Goal: Ask a question: Seek information or help from site administrators or community

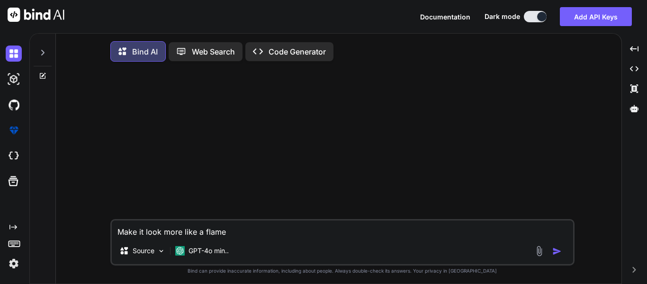
type textarea "x"
click at [10, 162] on img at bounding box center [14, 156] width 16 height 16
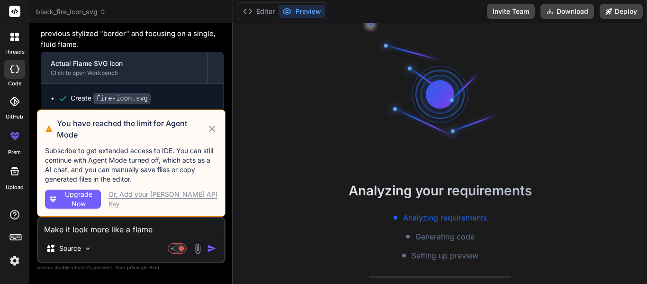
scroll to position [38, 0]
click at [210, 130] on icon at bounding box center [212, 128] width 6 height 6
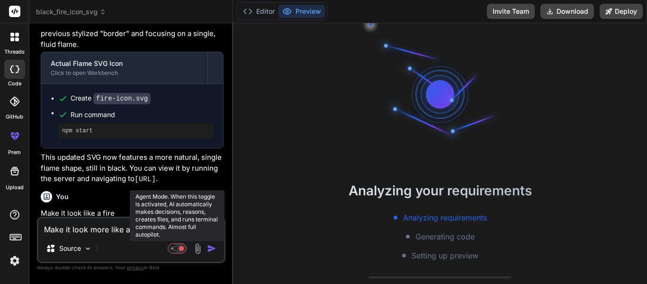
click at [179, 246] on rect at bounding box center [177, 248] width 18 height 10
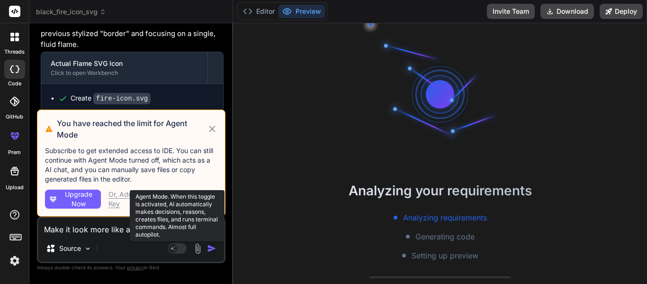
click at [179, 246] on rect at bounding box center [177, 248] width 19 height 10
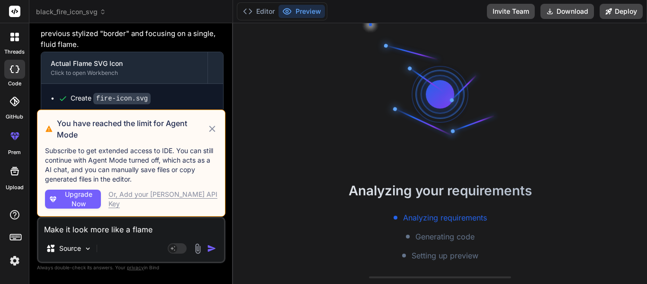
click at [211, 130] on icon at bounding box center [212, 128] width 6 height 6
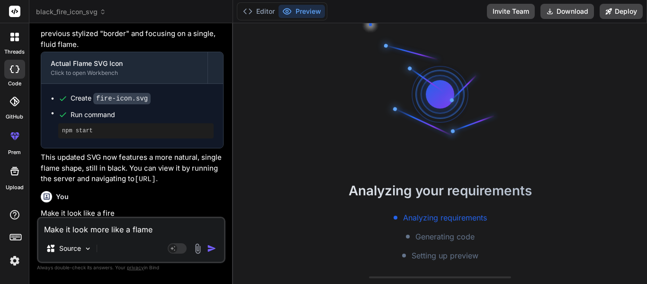
click at [134, 230] on textarea "Make it look more like a flame" at bounding box center [131, 226] width 186 height 17
click at [21, 52] on label "threads" at bounding box center [14, 52] width 20 height 8
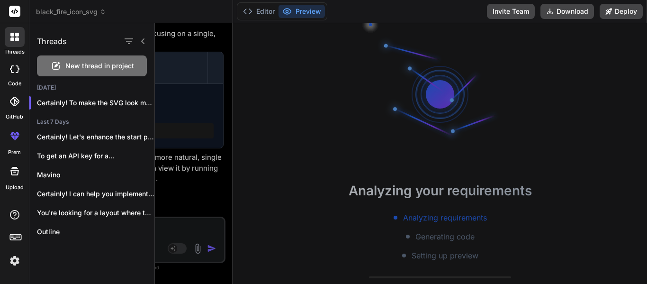
click at [67, 63] on span "New thread in project" at bounding box center [99, 65] width 69 height 9
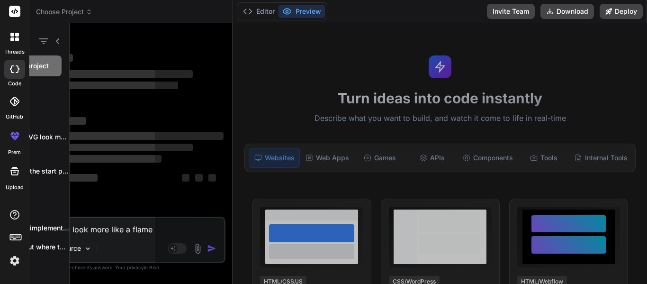
scroll to position [76, 0]
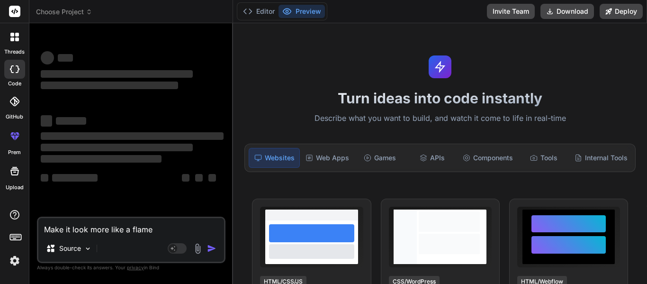
type textarea "x"
click at [124, 233] on textarea "Make it look more like a flame" at bounding box center [131, 226] width 186 height 17
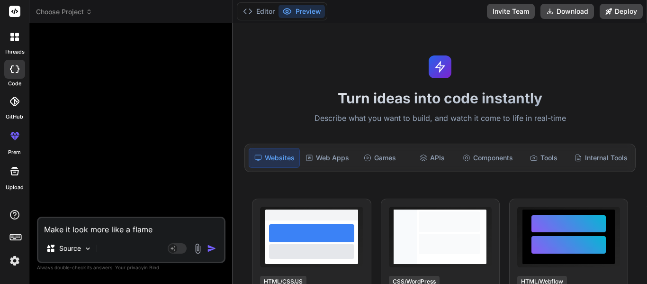
type textarea "M"
type textarea "x"
type textarea "Ma"
type textarea "x"
type textarea "Mak"
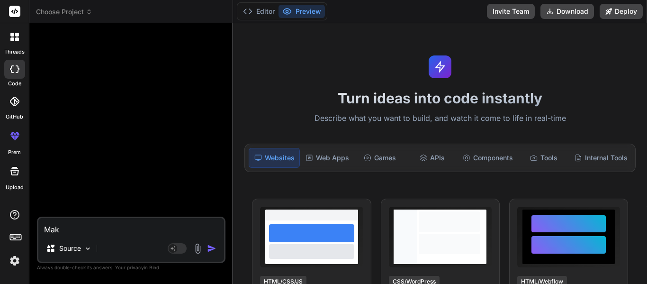
type textarea "x"
type textarea "Make"
type textarea "x"
type textarea "Make"
type textarea "x"
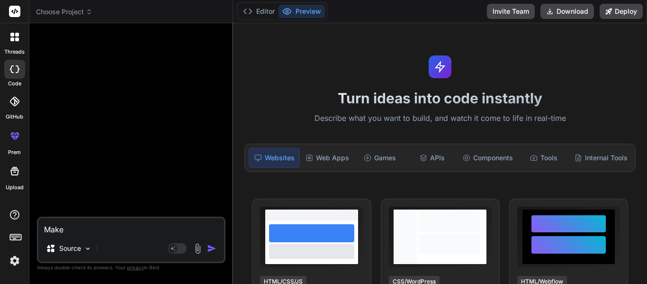
type textarea "Make m"
type textarea "x"
type textarea "Make me"
type textarea "x"
type textarea "Make me"
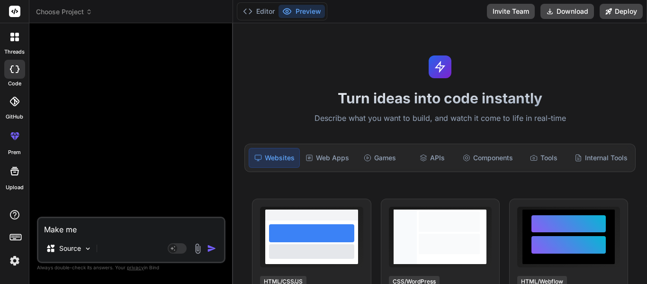
type textarea "x"
type textarea "Make me a"
type textarea "x"
type textarea "Make me a"
type textarea "x"
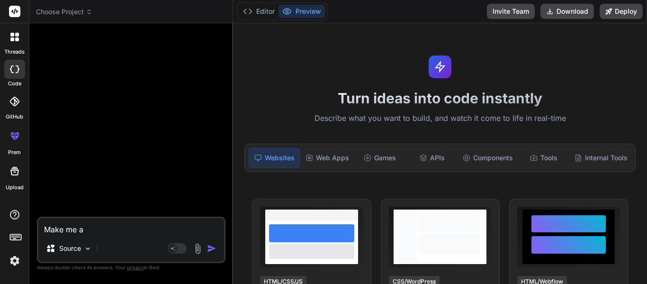
type textarea "Make me a t"
type textarea "x"
type textarea "Make me a ti"
type textarea "x"
type textarea "Make me a tit"
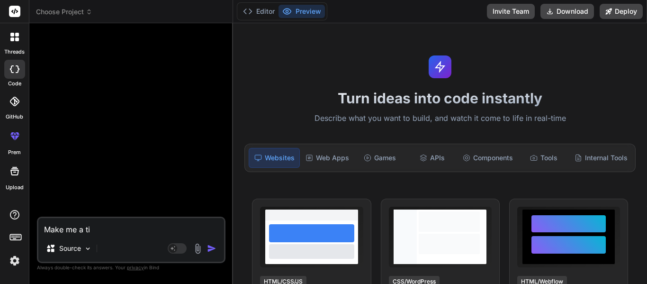
type textarea "x"
type textarea "Make me a titl"
type textarea "x"
type textarea "Make me a title"
type textarea "x"
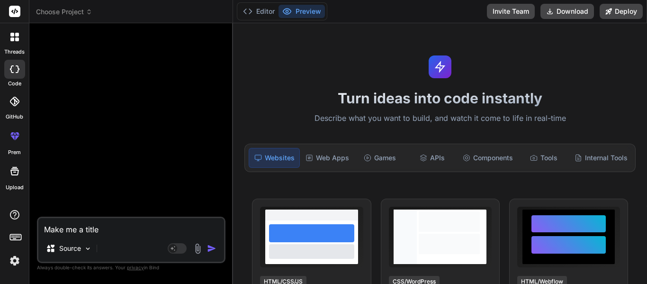
type textarea "Make me a title"
type textarea "x"
type textarea "Make me a title p"
type textarea "x"
type textarea "Make me a title pa"
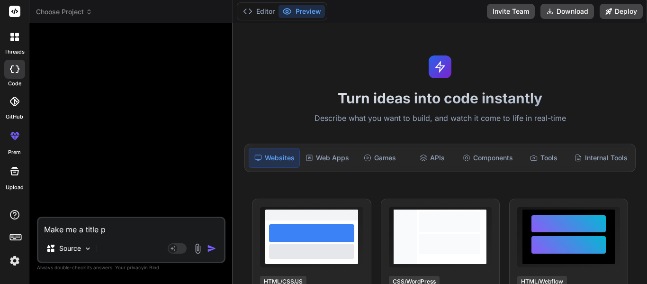
type textarea "x"
type textarea "Make me a title pag"
type textarea "x"
type textarea "Make me a title page"
type textarea "x"
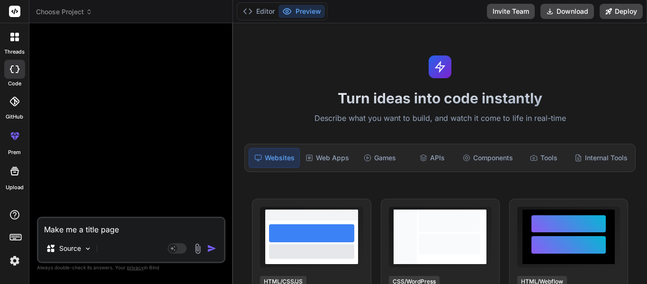
type textarea "Make me a title page"
type textarea "x"
type textarea "Make me a title page f"
type textarea "x"
type textarea "Make me a title page fo"
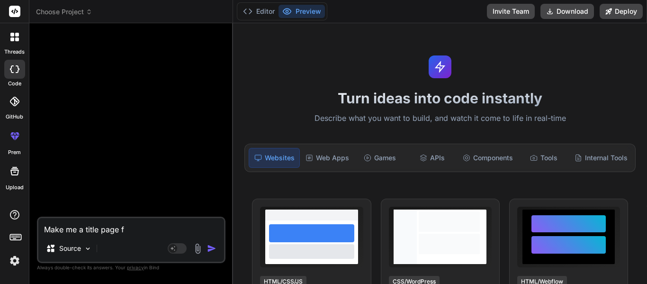
type textarea "x"
type textarea "Make me a title page for"
type textarea "x"
type textarea "Make me a title page for"
type textarea "x"
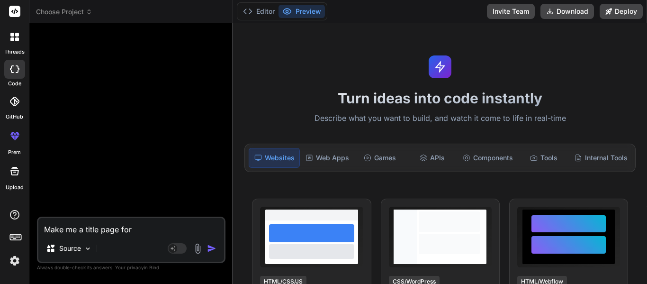
type textarea "Make me a title page for a"
type textarea "x"
type textarea "Make me a title page for a"
type textarea "x"
type textarea "Make me a title page for a c"
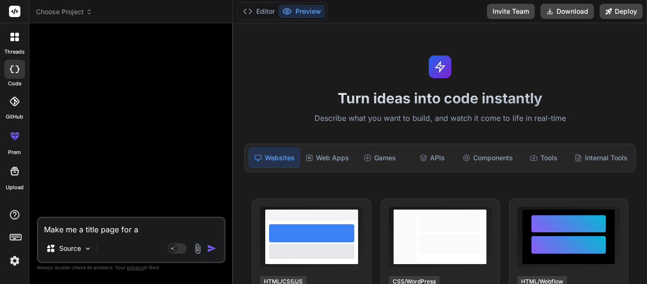
type textarea "x"
type textarea "Make me a title page for a"
type textarea "x"
type textarea "Make me a title page for a c"
type textarea "x"
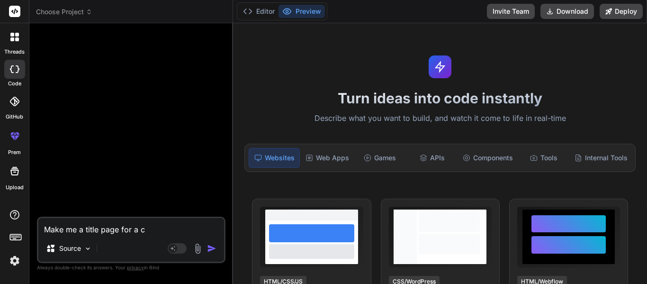
type textarea "Make me a title page for a co"
type textarea "x"
type textarea "Make me a title page for a col"
type textarea "x"
type textarea "Make me a title page for a coll"
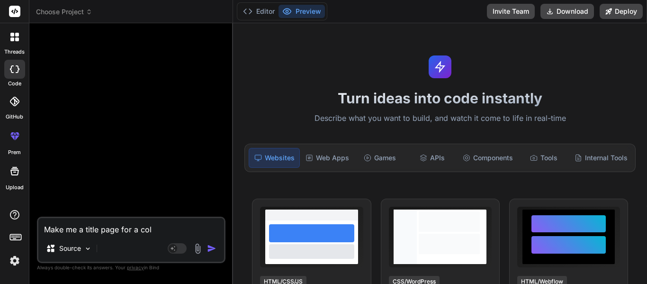
type textarea "x"
type textarea "Make me a title page for a colle"
type textarea "x"
type textarea "Make me a title page for a collec"
type textarea "x"
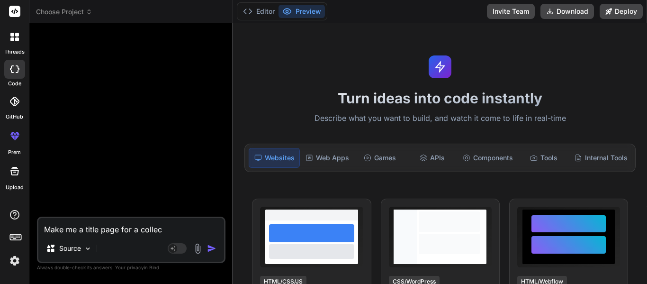
type textarea "Make me a title page for a collect"
type textarea "x"
type textarea "Make me a title page for a collecti"
type textarea "x"
type textarea "Make me a title page for a collectin"
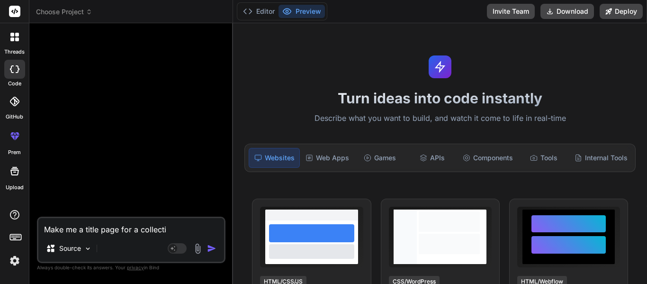
type textarea "x"
type textarea "Make me a title page for a collecting"
type textarea "x"
type textarea "Make me a title page for a collecting"
type textarea "x"
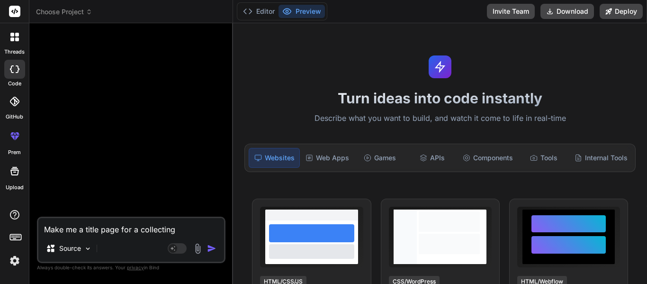
type textarea "Make me a title page for a collecting c"
type textarea "x"
type textarea "Make me a title page for a collecting ca"
type textarea "x"
type textarea "Make me a title page for a collecting car"
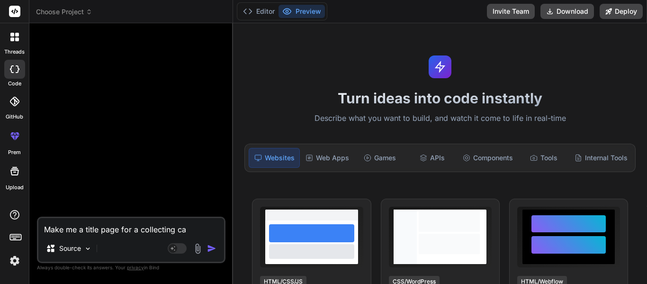
type textarea "x"
type textarea "Make me a title page for a collecting card"
type textarea "x"
type textarea "Make me a title page for a collecting card"
type textarea "x"
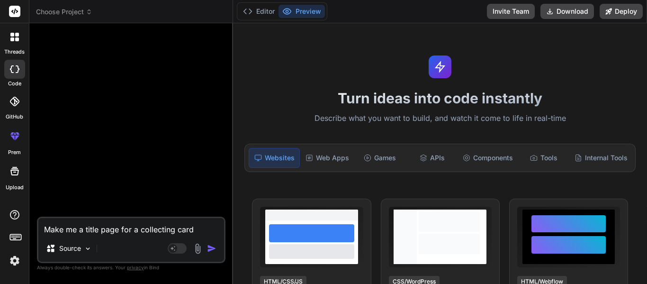
type textarea "Make me a title page for a collecting card c"
type textarea "x"
type textarea "Make me a title page for a collecting card cr"
type textarea "x"
type textarea "Make me a title page for a collecting card cre"
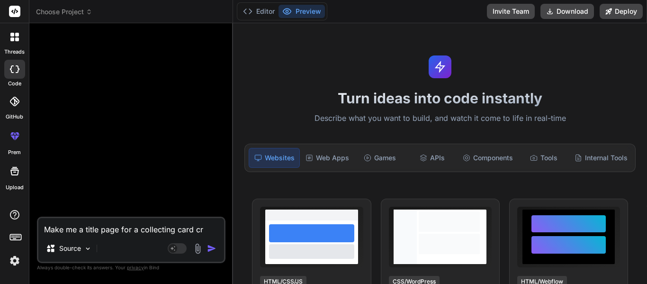
type textarea "x"
type textarea "Make me a title page for a collecting card crea"
type textarea "x"
type textarea "Make me a title page for a collecting card creat"
type textarea "x"
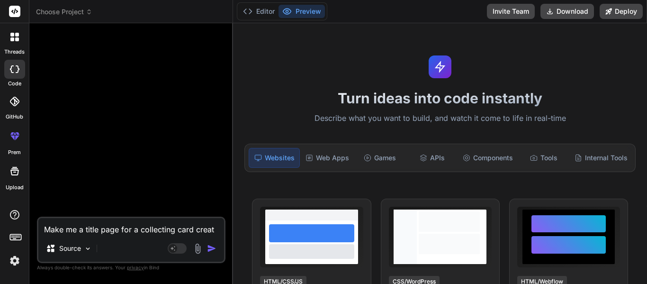
type textarea "Make me a title page for a collecting card creato"
type textarea "x"
type textarea "Make me a title page for a collecting card creator"
type textarea "x"
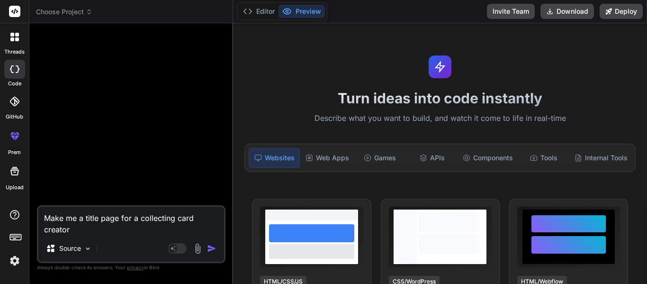
type textarea "Make me a title page for a collecting card creator."
type textarea "x"
type textarea "Make me a title page for a collecting card creator."
type textarea "x"
type textarea "Make me a title page for a collecting card creator. I"
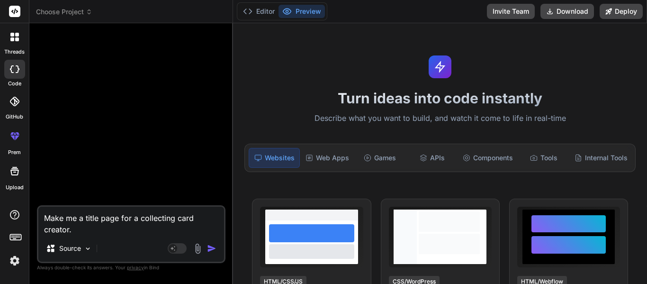
type textarea "x"
type textarea "Make me a title page for a collecting card creator. It"
type textarea "x"
type textarea "Make me a title page for a collecting card creator. It"
type textarea "x"
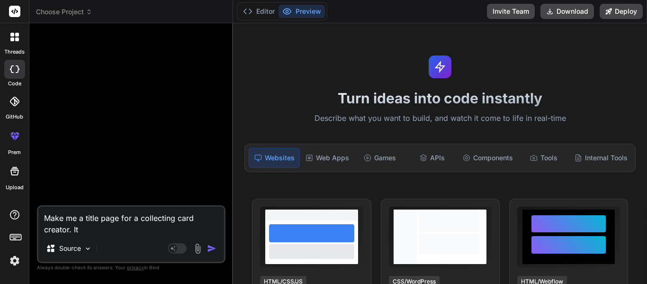
type textarea "Make me a title page for a collecting card creator. It s"
type textarea "x"
type textarea "Make me a title page for a collecting card creator. It sh"
type textarea "x"
type textarea "Make me a title page for a collecting card creator. It sho"
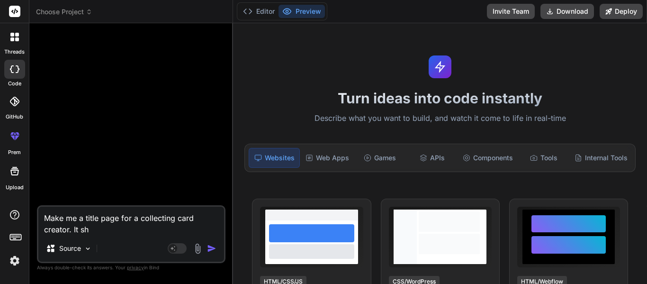
type textarea "x"
type textarea "Make me a title page for a collecting card creator. It shou"
type textarea "x"
type textarea "Make me a title page for a collecting card creator. It shoul"
type textarea "x"
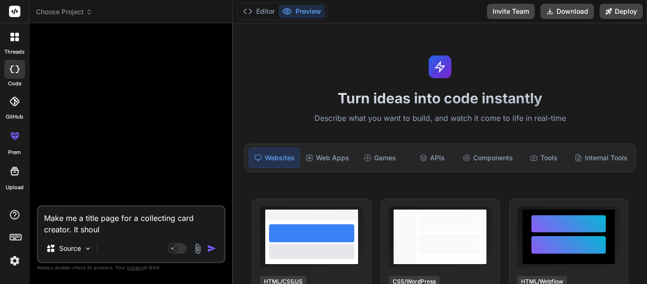
type textarea "Make me a title page for a collecting card creator. It should"
type textarea "x"
type textarea "Make me a title page for a collecting card creator. It should"
type textarea "x"
type textarea "Make me a title page for a collecting card creator. It should b"
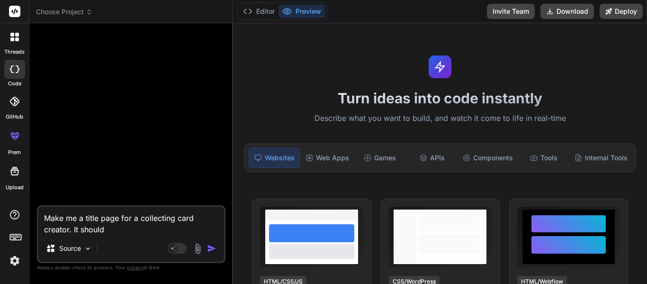
type textarea "x"
type textarea "Make me a title page for a collecting card creator. It should be"
type textarea "x"
type textarea "Make me a title page for a collecting card creator. It should be"
type textarea "x"
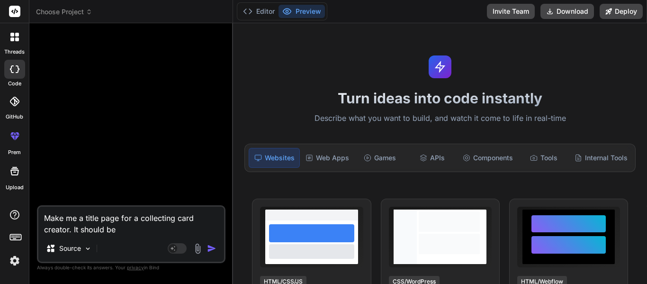
type textarea "Make me a title page for a collecting card creator. It should be t"
type textarea "x"
type textarea "Make me a title page for a collecting card creator. It should be th"
type textarea "x"
type textarea "Make me a title page for a collecting card creator. It should be t"
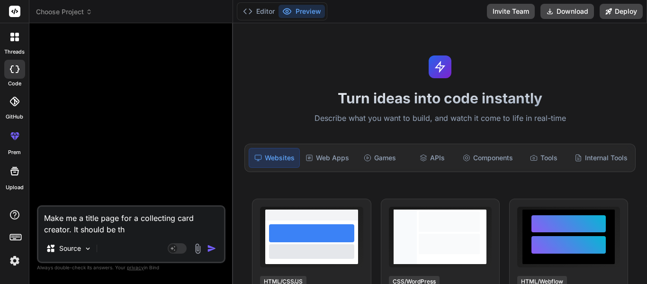
type textarea "x"
type textarea "Make me a title page for a collecting card creator. It should be"
type textarea "x"
type textarea "Make me a title page for a collecting card creator. It should be"
type textarea "x"
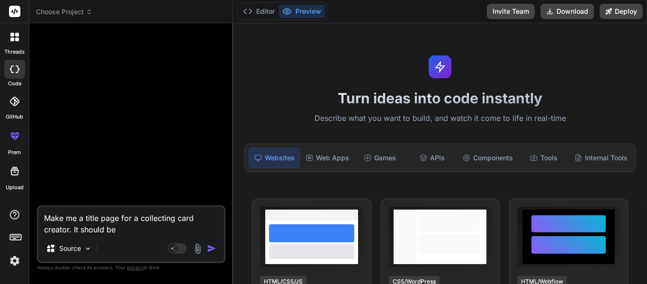
type textarea "Make me a title page for a collecting card creator. It should h"
type textarea "x"
type textarea "Make me a title page for a collecting card creator. It should ha"
type textarea "x"
type textarea "Make me a title page for a collecting card creator. It should hav"
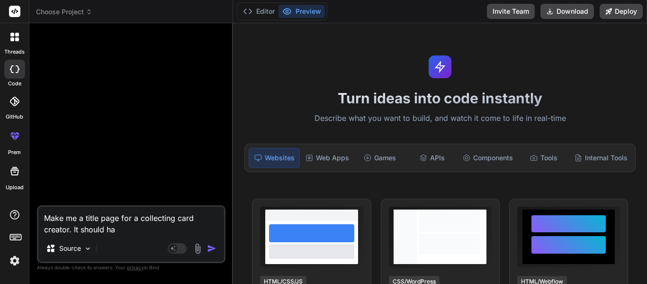
type textarea "x"
type textarea "Make me a title page for a collecting card creator. It should have"
type textarea "x"
type textarea "Make me a title page for a collecting card creator. It should have"
type textarea "x"
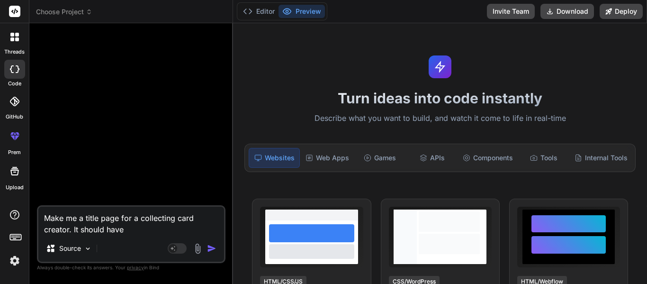
type textarea "Make me a title page for a collecting card creator. It should have a"
type textarea "x"
type textarea "Make me a title page for a collecting card creator. It should have an"
type textarea "x"
type textarea "Make me a title page for a collecting card creator. It should have a"
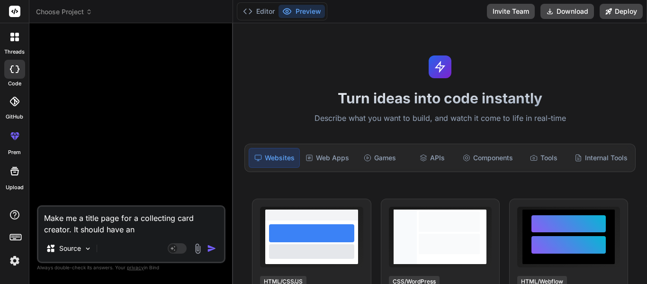
type textarea "x"
type textarea "Make me a title page for a collecting card creator. It should have a"
type textarea "x"
type textarea "Make me a title page for a collecting card creator. It should have a n"
type textarea "x"
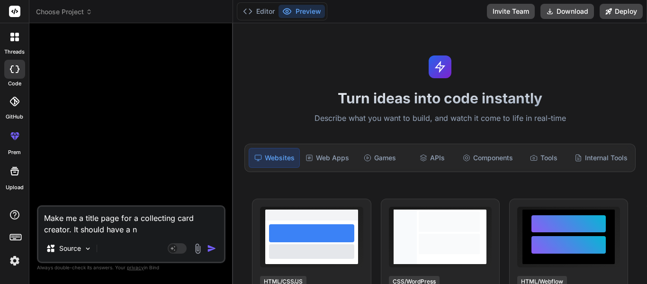
type textarea "Make me a title page for a collecting card creator. It should have a na"
type textarea "x"
type textarea "Make me a title page for a collecting card creator. It should have a nav"
type textarea "x"
type textarea "Make me a title page for a collecting card creator. It should have a navb"
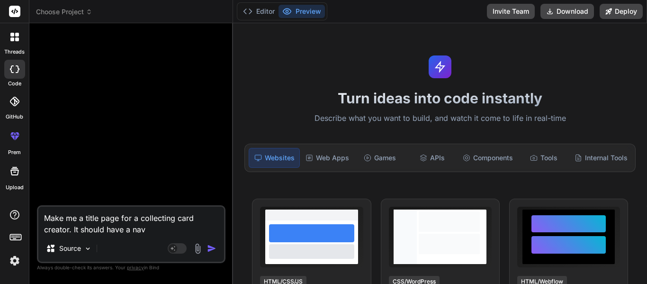
type textarea "x"
type textarea "Make me a title page for a collecting card creator. It should have a navba"
type textarea "x"
type textarea "Make me a title page for a collecting card creator. It should have a navbar"
type textarea "x"
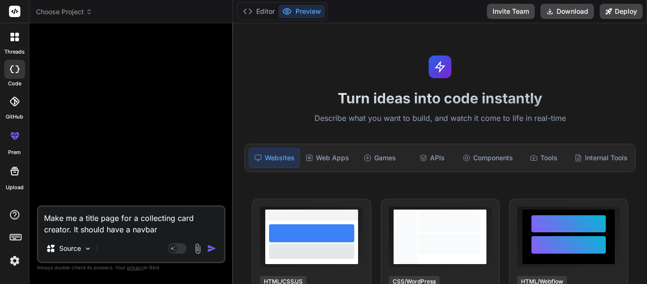
type textarea "Make me a title page for a collecting card creator. It should have a navbar"
type textarea "x"
type textarea "Make me a title page for a collecting card creator. It should have a navbar w"
type textarea "x"
type textarea "Make me a title page for a collecting card creator. It should have a navbar wi"
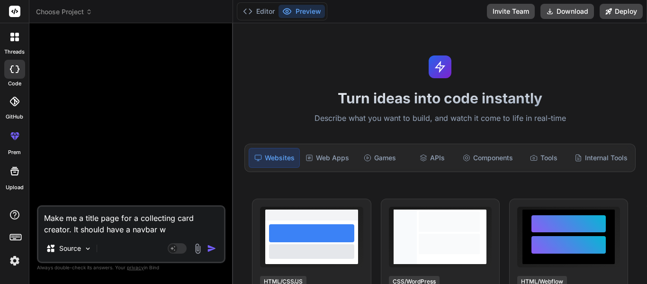
type textarea "x"
type textarea "Make me a title page for a collecting card creator. It should have a navbar wit"
type textarea "x"
type textarea "Make me a title page for a collecting card creator. It should have a navbar with"
type textarea "x"
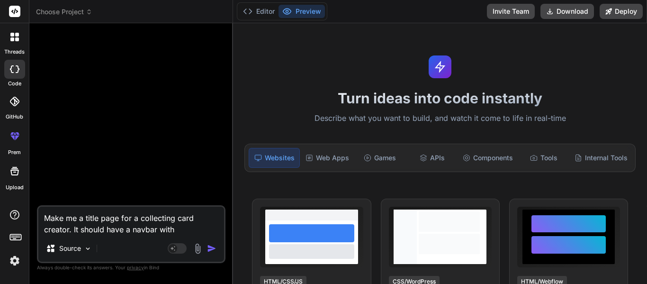
type textarea "Make me a title page for a collecting card creator. It should have a navbar with"
type textarea "x"
type textarea "Make me a title page for a collecting card creator. It should have a navbar wit…"
type textarea "x"
type textarea "Make me a title page for a collecting card creator. It should have a navbar wit…"
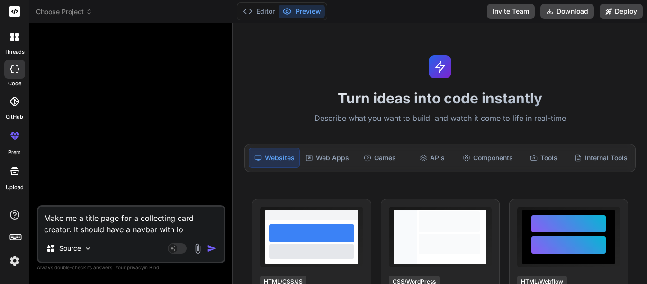
type textarea "x"
type textarea "Make me a title page for a collecting card creator. It should have a navbar wit…"
type textarea "x"
type textarea "Make me a title page for a collecting card creator. It should have a navbar wit…"
type textarea "x"
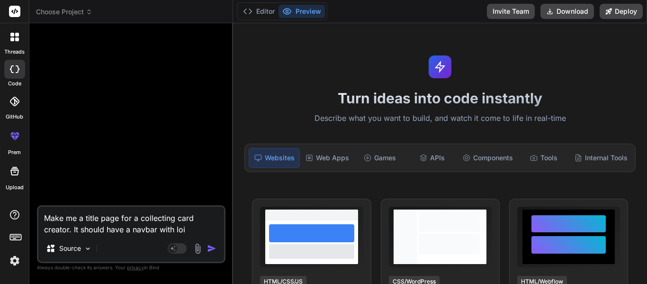
type textarea "Make me a title page for a collecting card creator. It should have a navbar wit…"
type textarea "x"
type textarea "Make me a title page for a collecting card creator. It should have a navbar wit…"
type textarea "x"
type textarea "Make me a title page for a collecting card creator. It should have a navbar wit…"
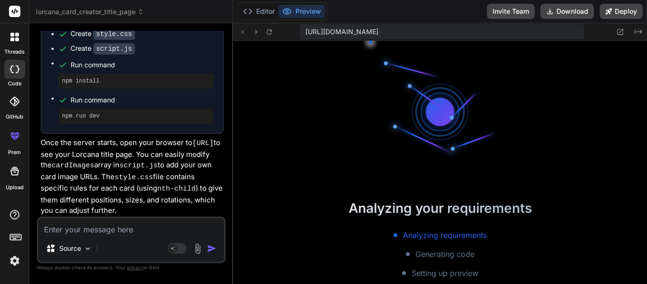
scroll to position [1061, 0]
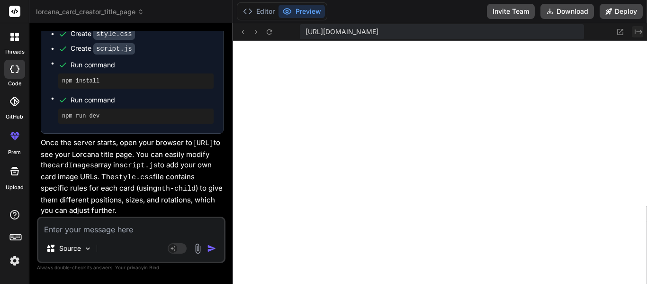
click at [639, 34] on icon "Created with Pixso." at bounding box center [638, 32] width 8 height 8
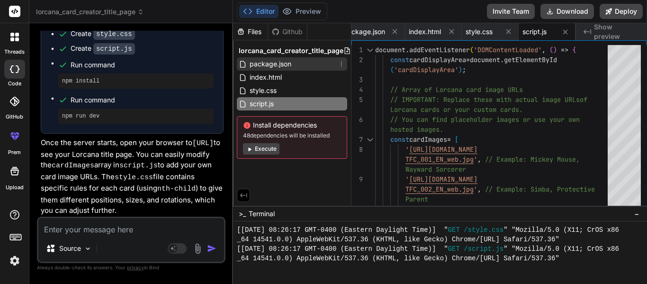
click at [273, 68] on span "package.json" at bounding box center [271, 63] width 44 height 11
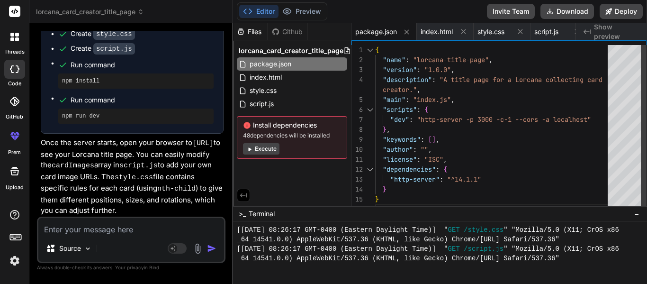
click at [468, 112] on div "{ "name" : "lorcana-title-page" , "version" : "1.0.0" , "description" : "A titl…" at bounding box center [494, 129] width 238 height 169
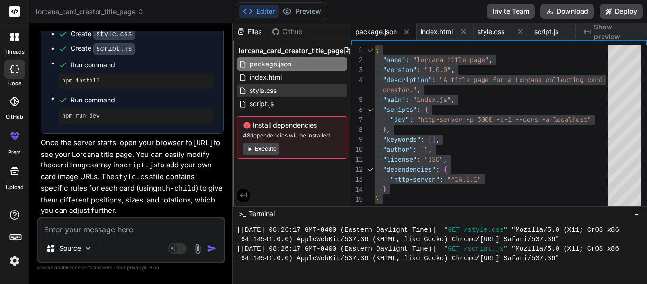
click at [247, 89] on icon at bounding box center [243, 91] width 8 height 8
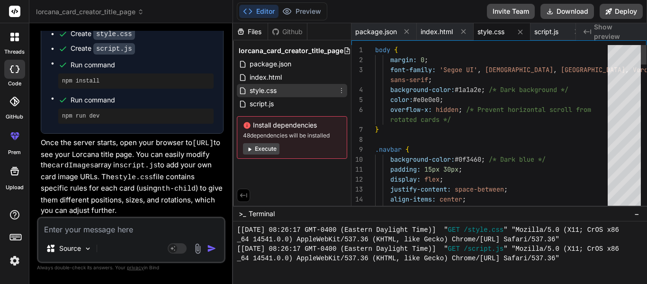
click at [247, 89] on icon at bounding box center [243, 91] width 8 height 8
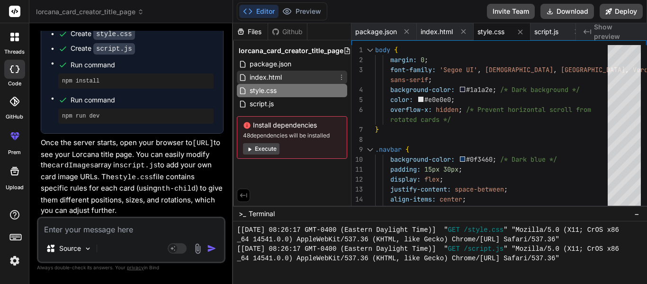
click at [309, 73] on div "index.html" at bounding box center [292, 77] width 110 height 13
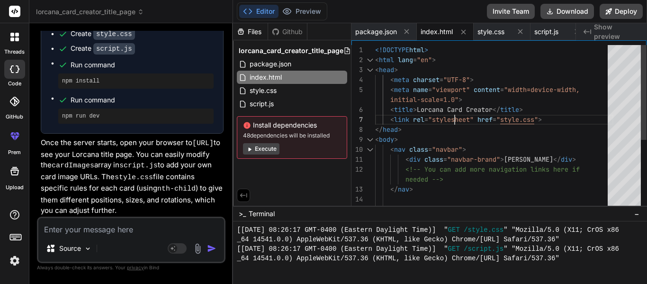
click at [455, 114] on div "<!DOCTYPE html > < html lang = "en" > < head > < meta charset = "UTF-8" > < met…" at bounding box center [494, 189] width 238 height 288
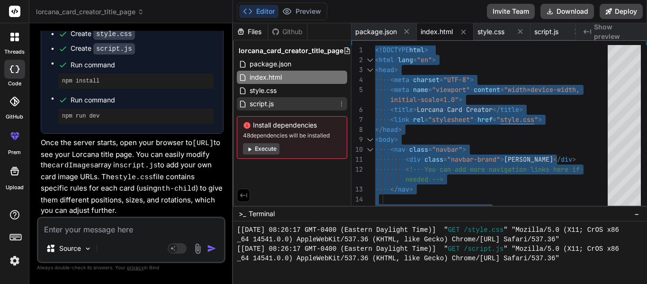
click at [278, 101] on div "script.js" at bounding box center [292, 103] width 110 height 13
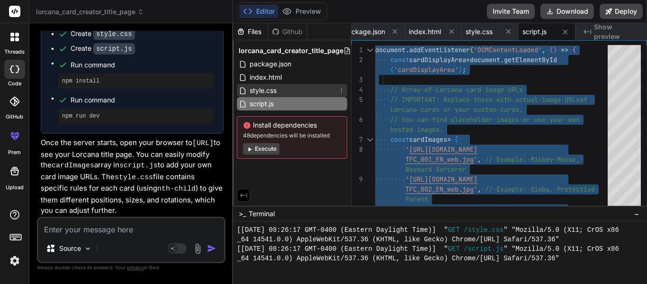
click at [277, 89] on span "style.css" at bounding box center [263, 90] width 29 height 11
